Goal: Navigation & Orientation: Find specific page/section

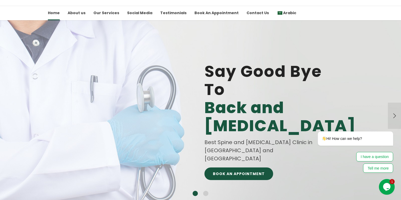
scroll to position [63, 0]
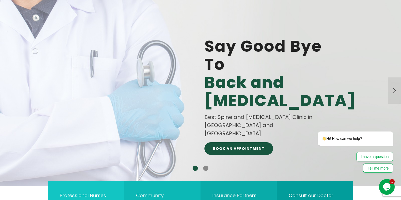
click at [205, 170] on button "2" at bounding box center [205, 168] width 5 height 5
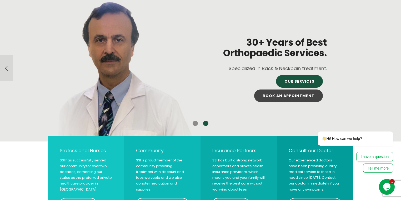
click at [195, 125] on button "1" at bounding box center [194, 123] width 5 height 5
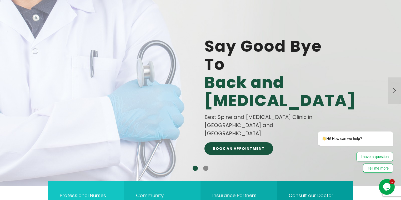
click at [207, 168] on button "2" at bounding box center [205, 168] width 5 height 5
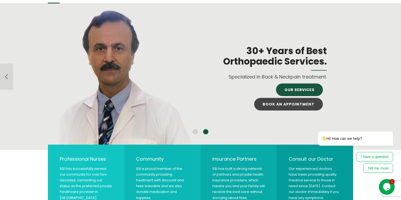
scroll to position [53, 0]
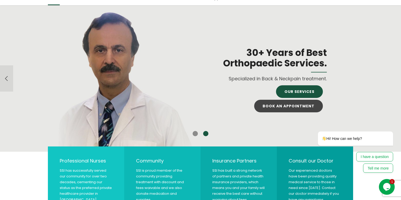
click at [196, 134] on button "1" at bounding box center [194, 133] width 5 height 5
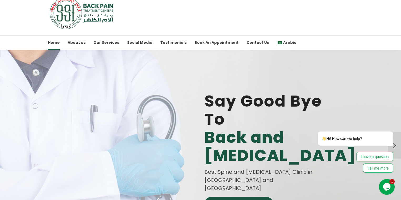
scroll to position [0, 0]
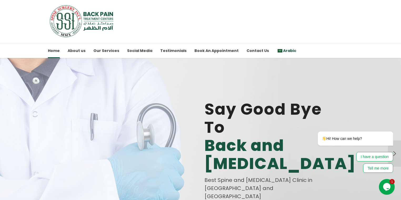
click at [283, 50] on span "Arabic" at bounding box center [289, 50] width 13 height 5
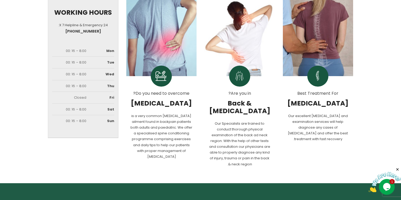
scroll to position [379, 0]
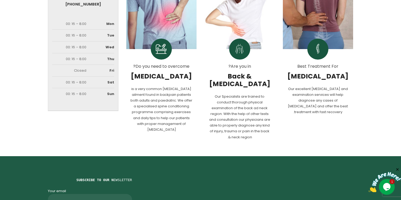
click at [385, 185] on img at bounding box center [384, 182] width 33 height 21
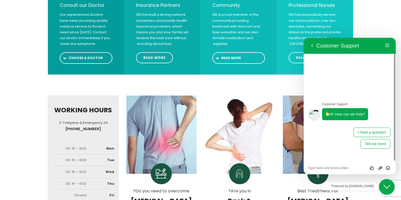
scroll to position [224, 0]
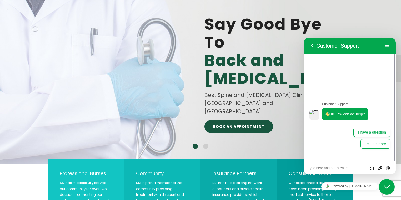
scroll to position [105, 0]
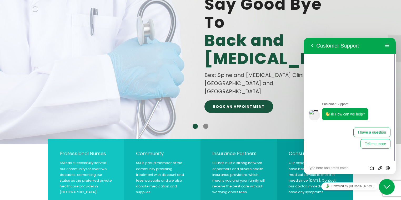
click at [206, 125] on button "2" at bounding box center [205, 126] width 5 height 5
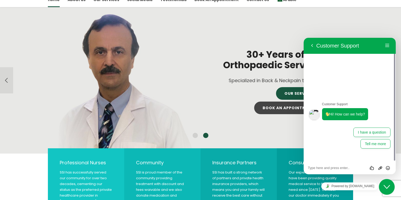
scroll to position [42, 0]
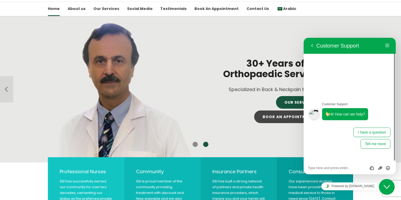
click at [192, 146] on button "1" at bounding box center [194, 144] width 5 height 5
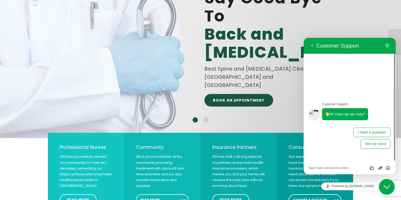
scroll to position [147, 0]
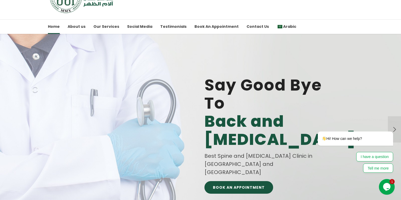
scroll to position [63, 0]
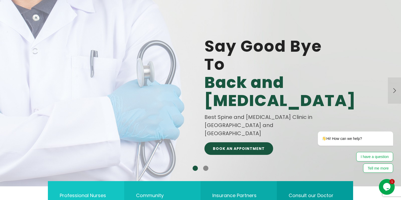
click at [205, 167] on button "2" at bounding box center [205, 168] width 5 height 5
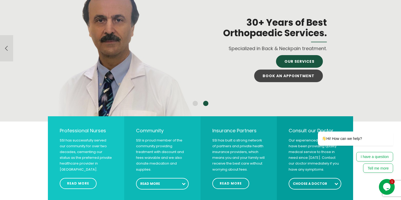
scroll to position [105, 0]
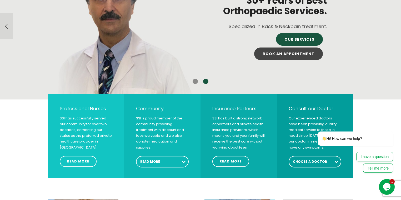
click at [194, 81] on button "1" at bounding box center [194, 81] width 5 height 5
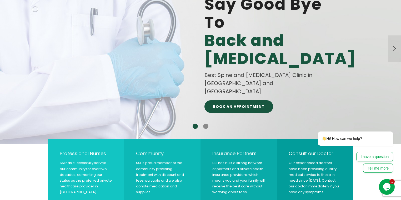
click at [205, 125] on button "2" at bounding box center [205, 126] width 5 height 5
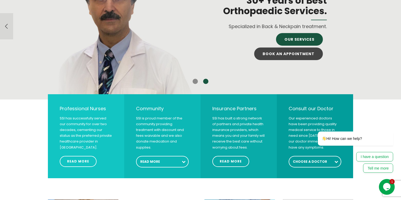
click at [193, 81] on button "1" at bounding box center [194, 81] width 5 height 5
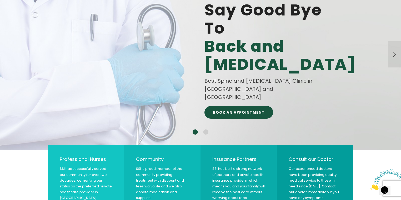
scroll to position [63, 0]
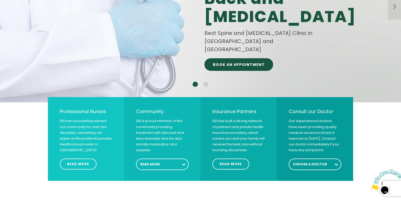
scroll to position [126, 0]
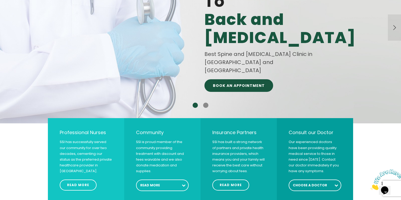
click at [204, 106] on button "2" at bounding box center [205, 105] width 5 height 5
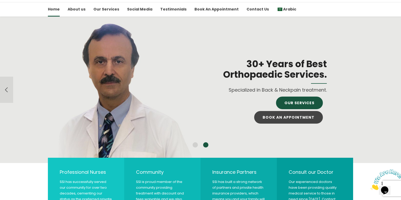
scroll to position [42, 0]
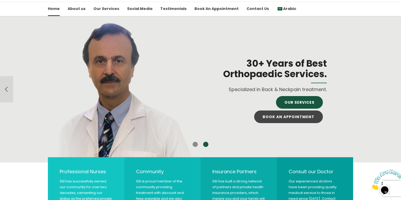
click at [193, 145] on button "1" at bounding box center [194, 144] width 5 height 5
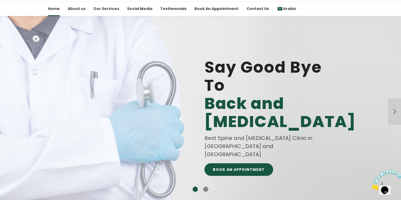
click at [207, 188] on button "2" at bounding box center [205, 189] width 5 height 5
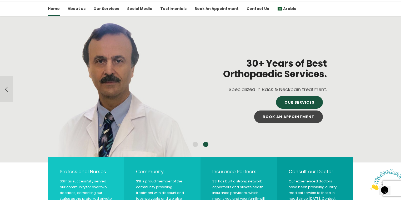
click at [388, 188] on img at bounding box center [386, 180] width 33 height 21
